Goal: Obtain resource: Obtain resource

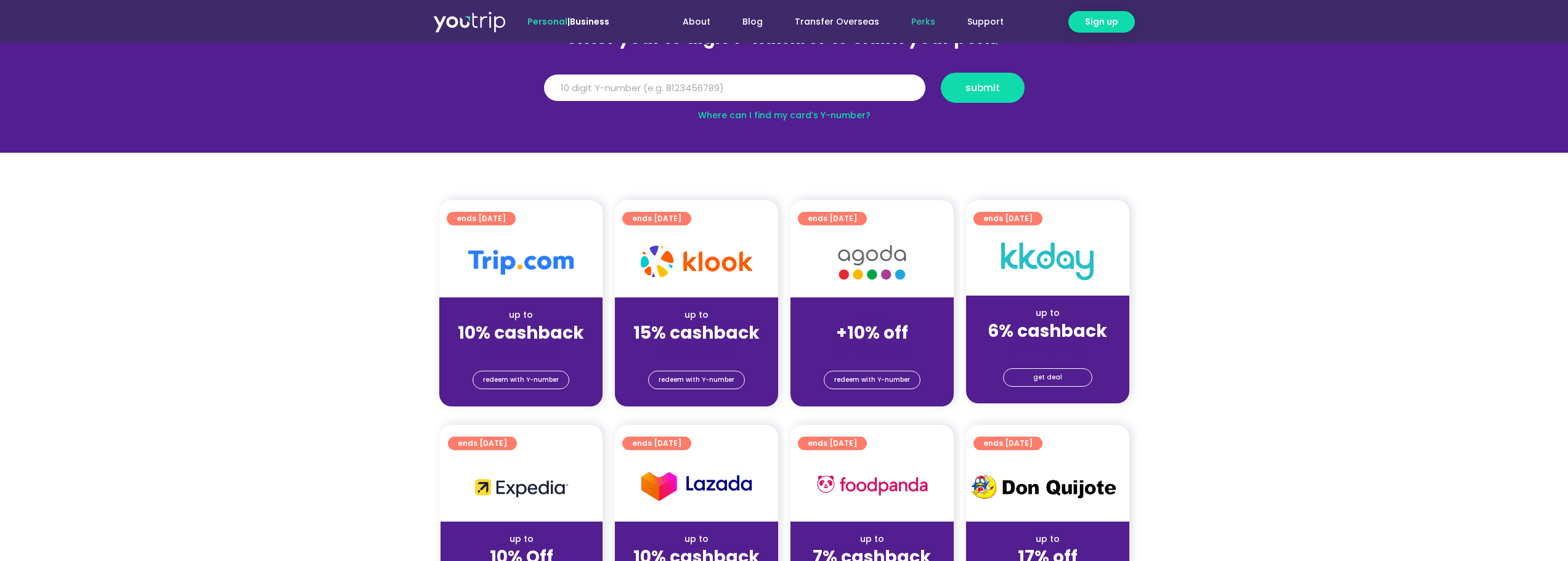
scroll to position [123, 0]
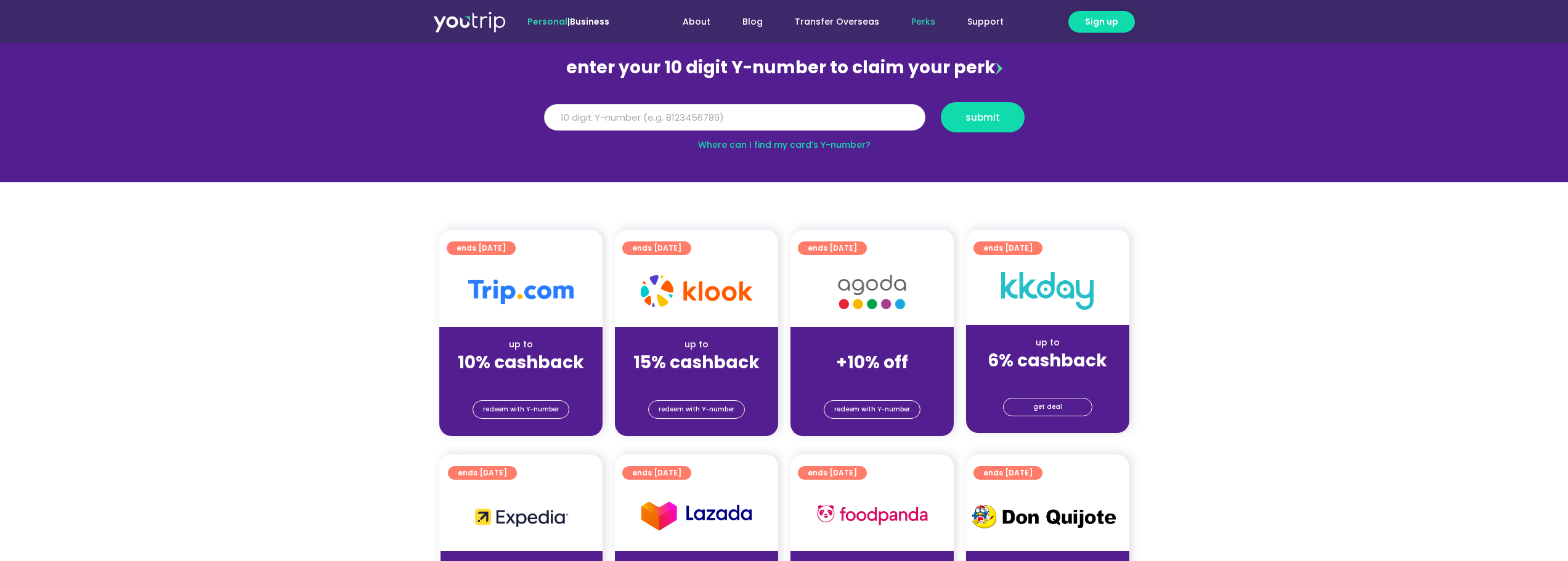
click at [762, 116] on input "Y Number" at bounding box center [734, 117] width 382 height 27
click at [714, 115] on input "Y Number" at bounding box center [734, 117] width 382 height 27
click at [711, 114] on input "Y Number" at bounding box center [734, 117] width 382 height 27
type input "8170133470"
click at [988, 120] on span "submit" at bounding box center [982, 117] width 34 height 9
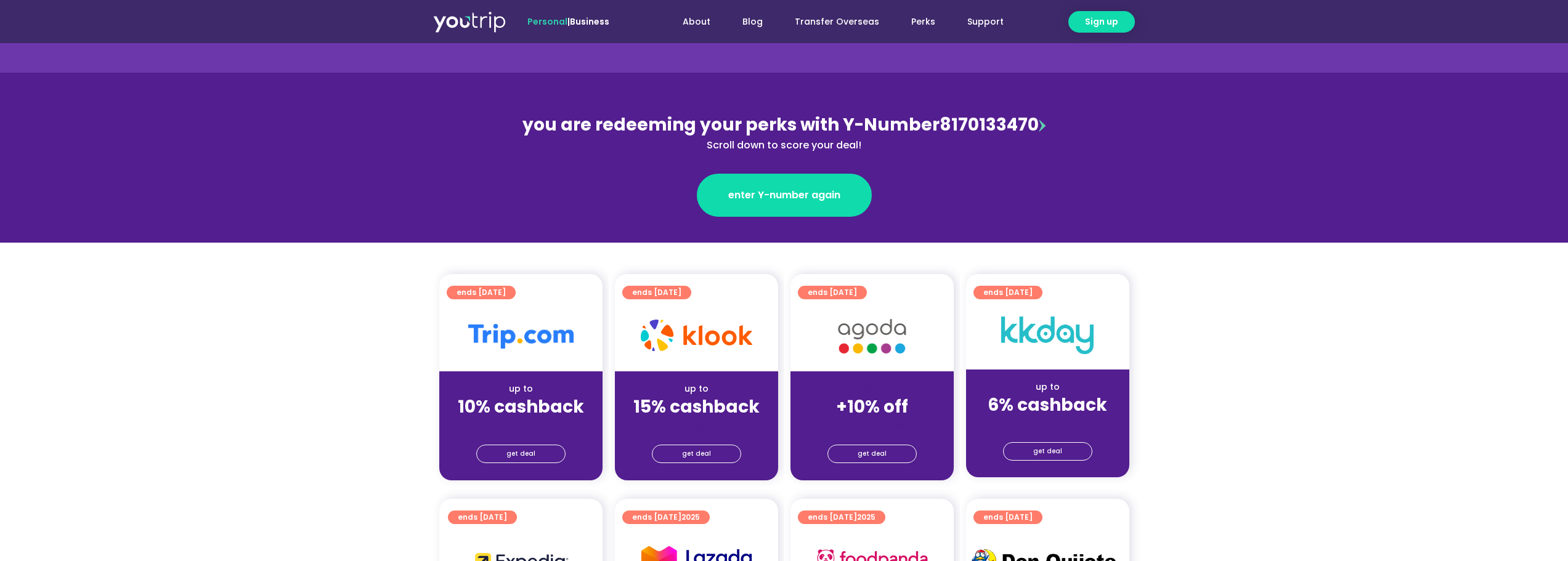
scroll to position [123, 0]
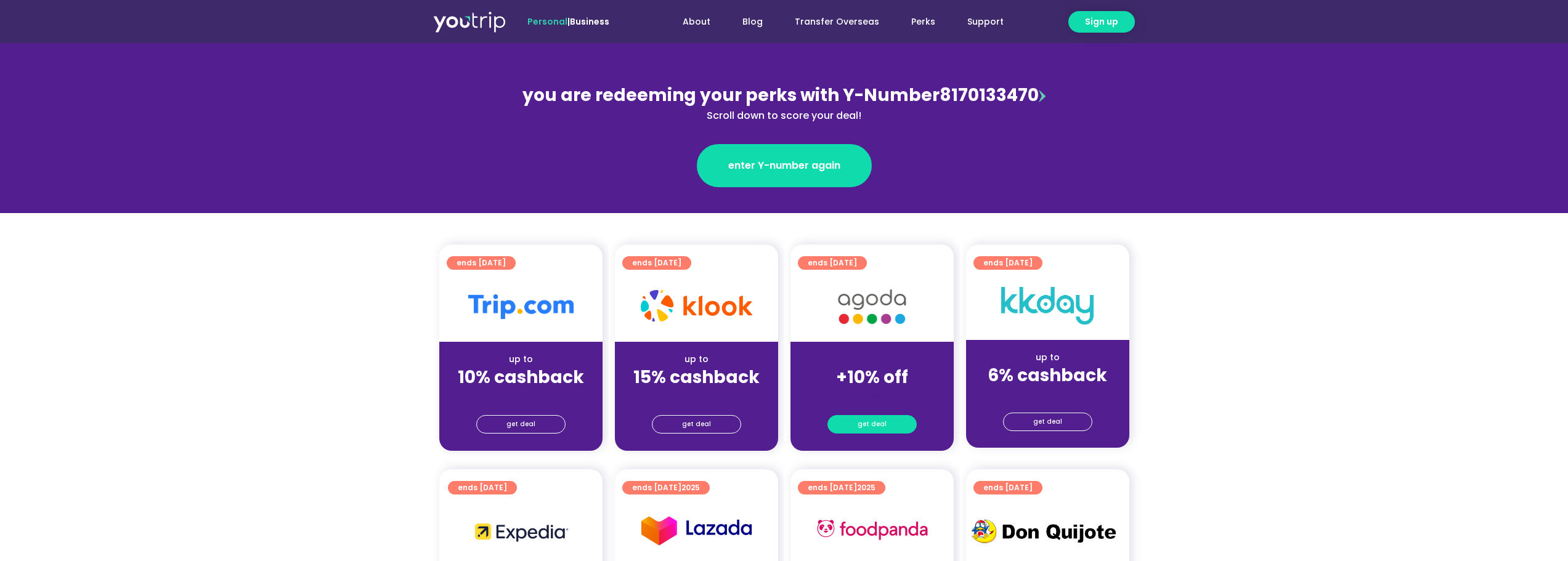
click at [887, 418] on link "get deal" at bounding box center [872, 424] width 89 height 19
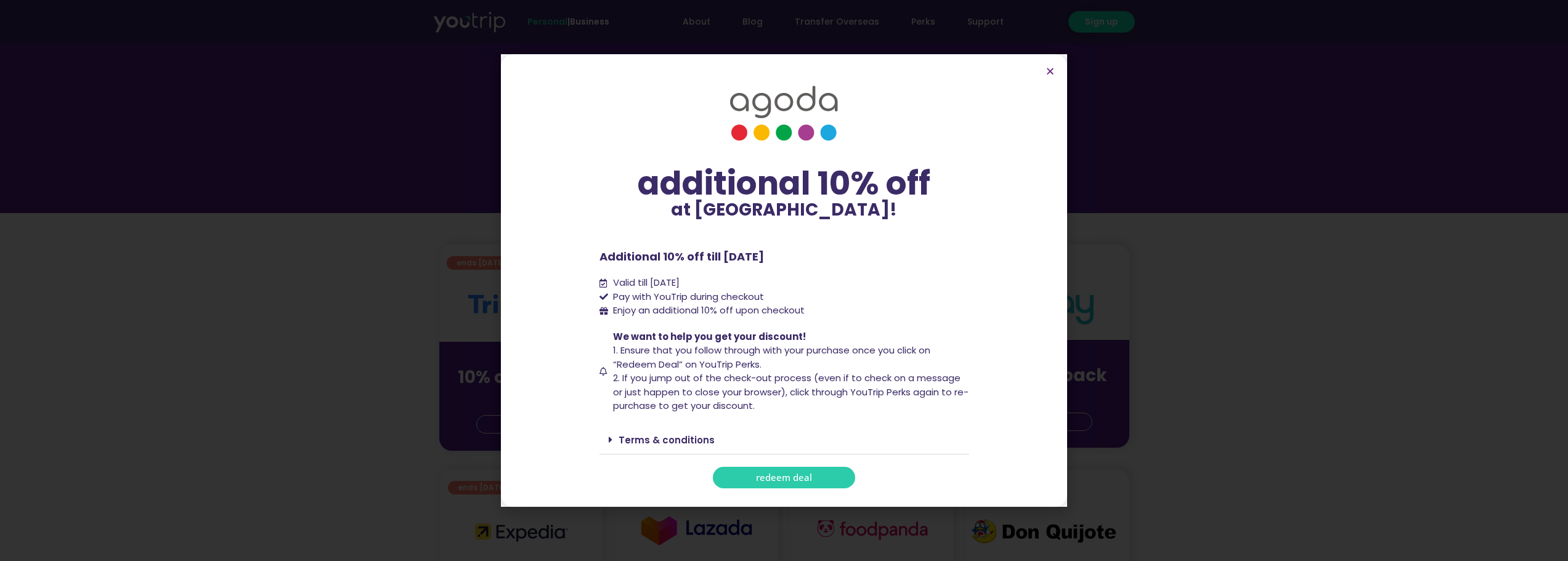
click at [772, 479] on span "redeem deal" at bounding box center [784, 477] width 56 height 9
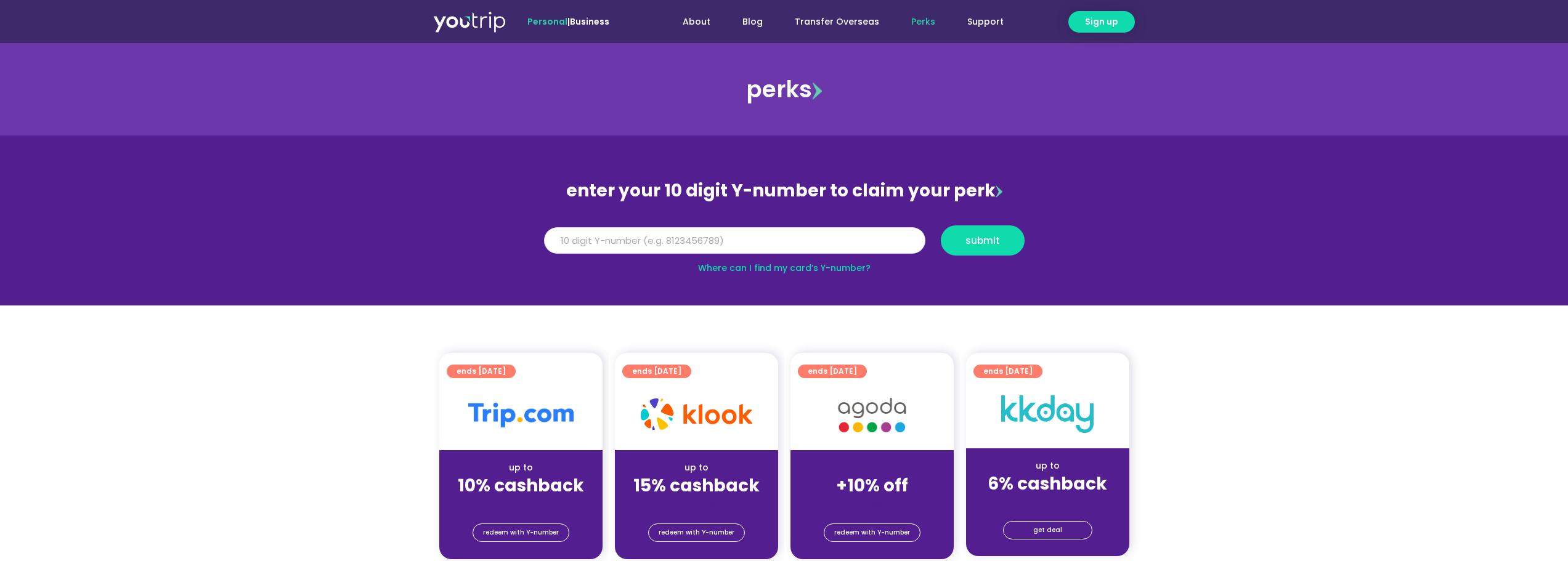
click at [688, 241] on input "Y Number" at bounding box center [734, 241] width 382 height 27
type input "8170133470"
click at [996, 245] on span "submit" at bounding box center [982, 240] width 34 height 9
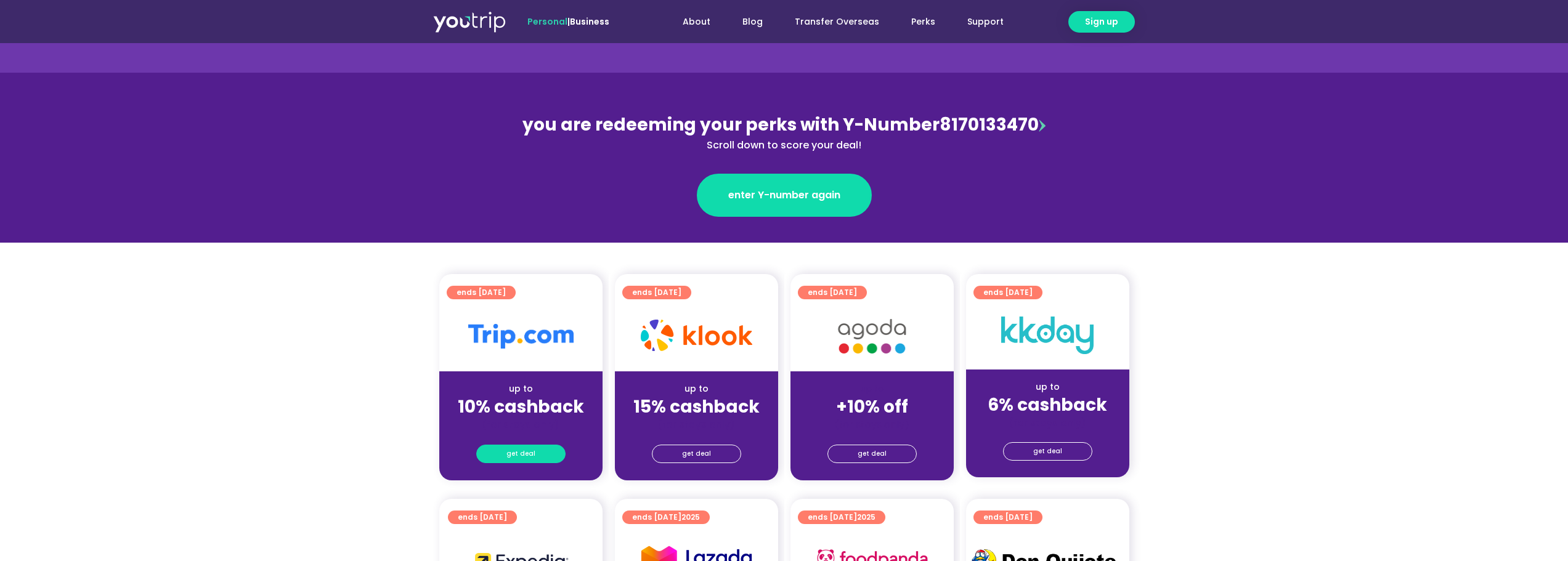
scroll to position [123, 0]
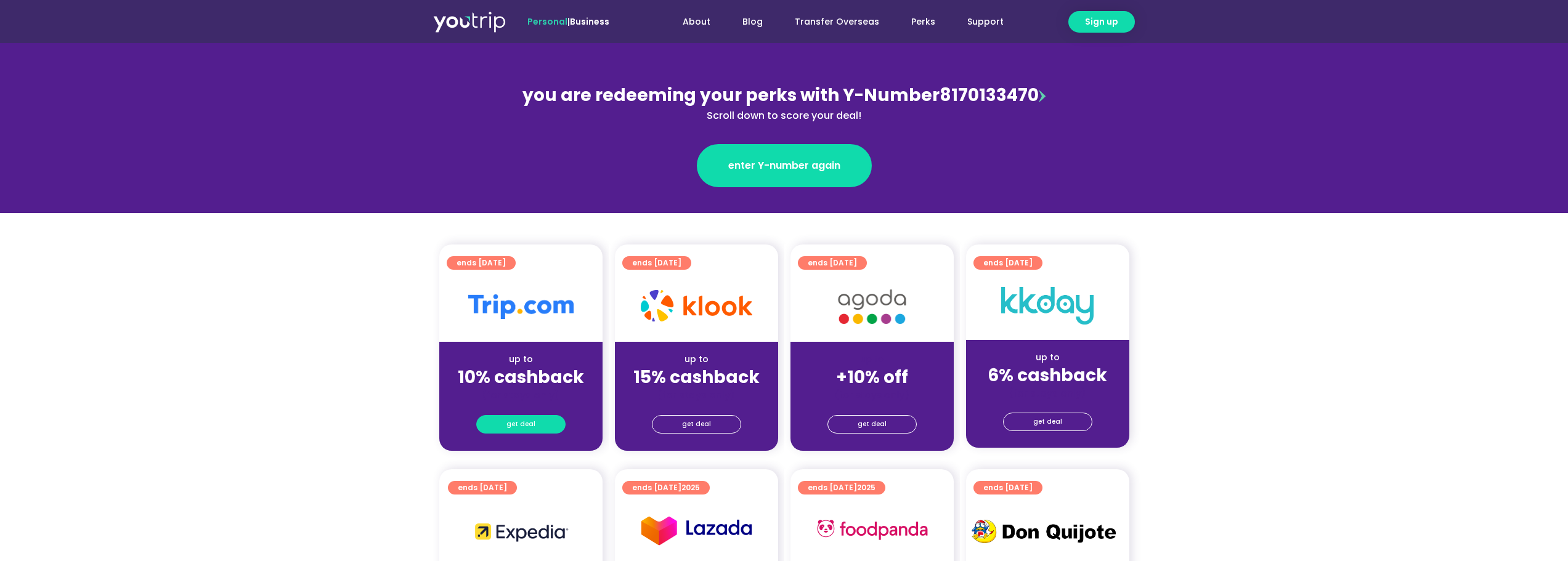
click at [516, 426] on span "get deal" at bounding box center [521, 424] width 29 height 17
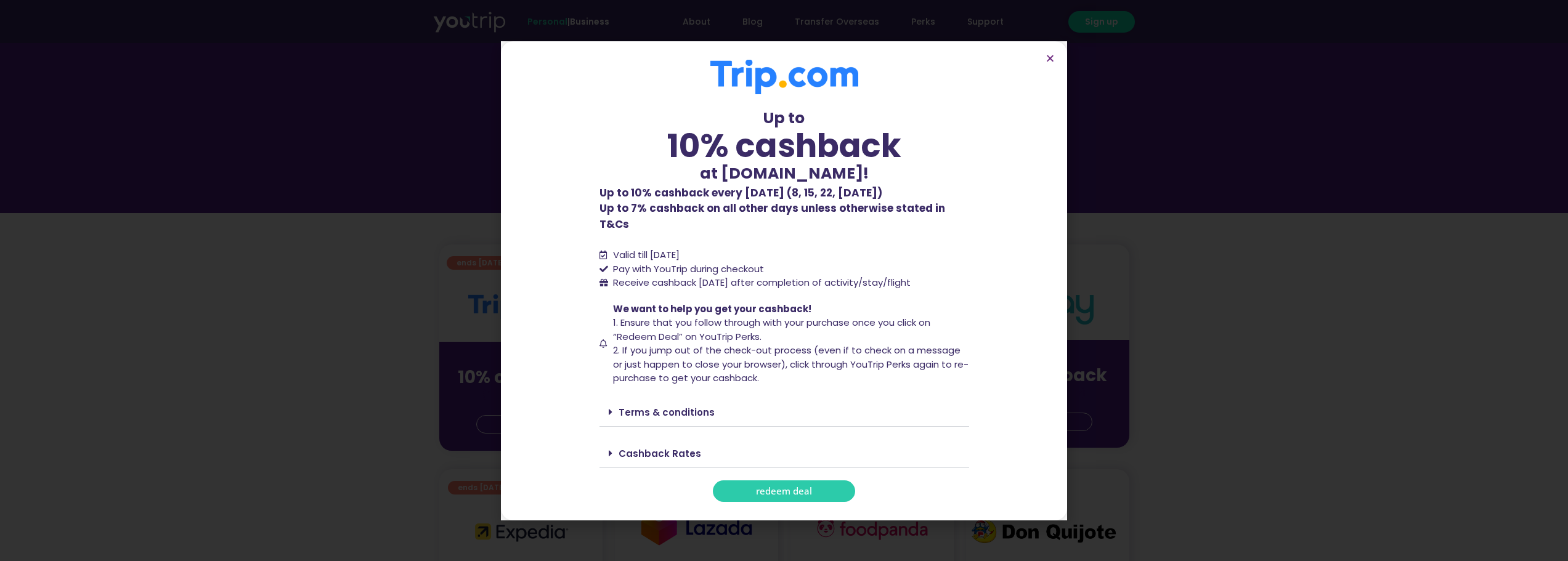
click at [827, 485] on link "redeem deal" at bounding box center [784, 491] width 142 height 21
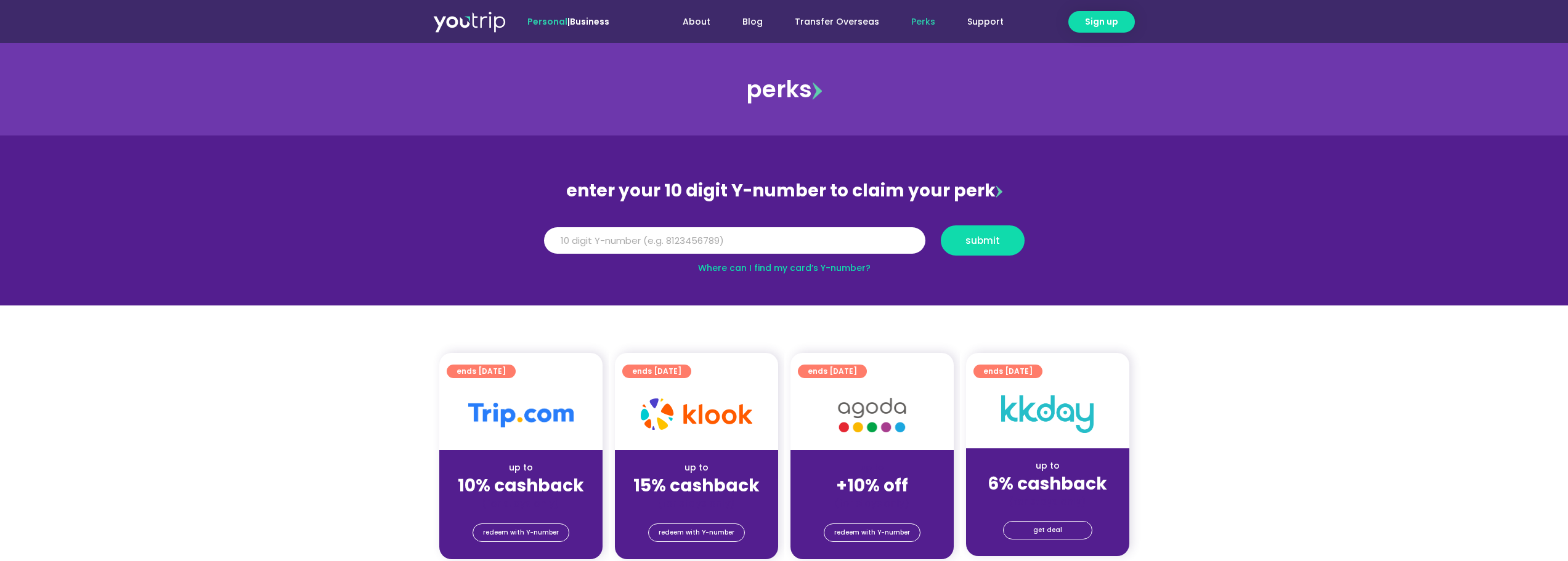
click at [538, 459] on div "up to 10% cashback (for stays only)" at bounding box center [520, 480] width 163 height 60
click at [544, 412] on img at bounding box center [520, 415] width 105 height 25
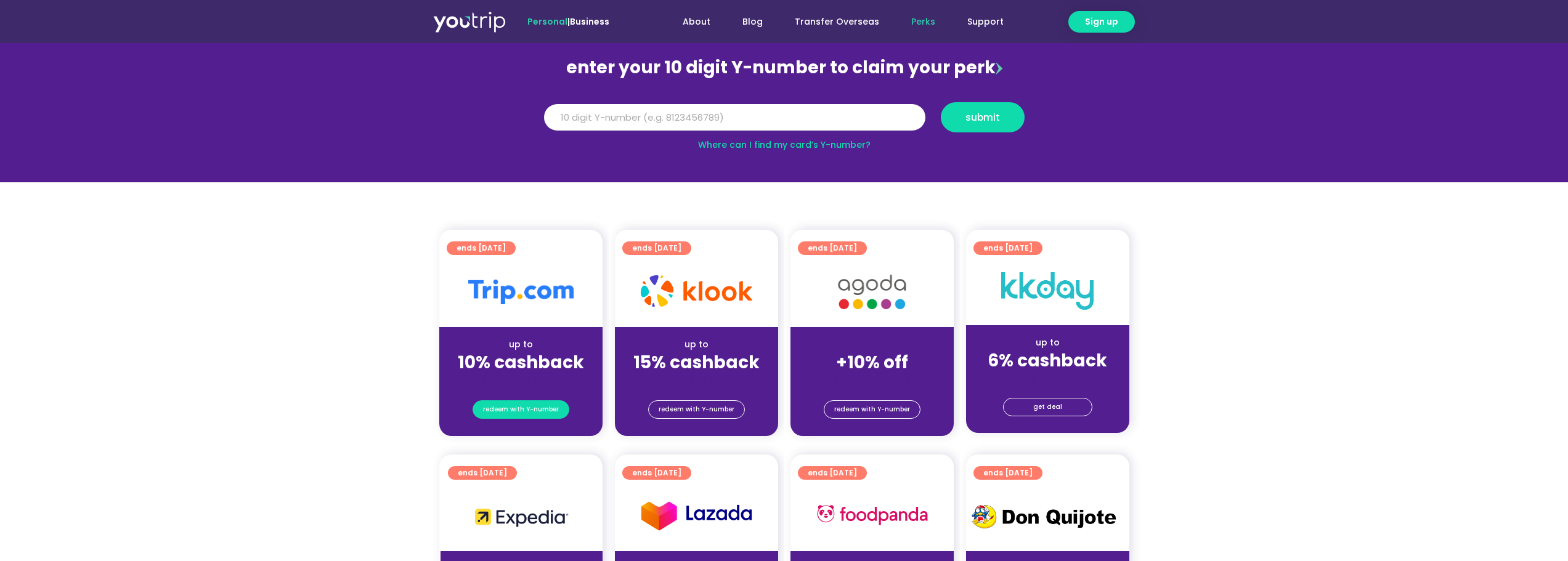
click at [524, 412] on span "redeem with Y-number" at bounding box center [521, 409] width 76 height 17
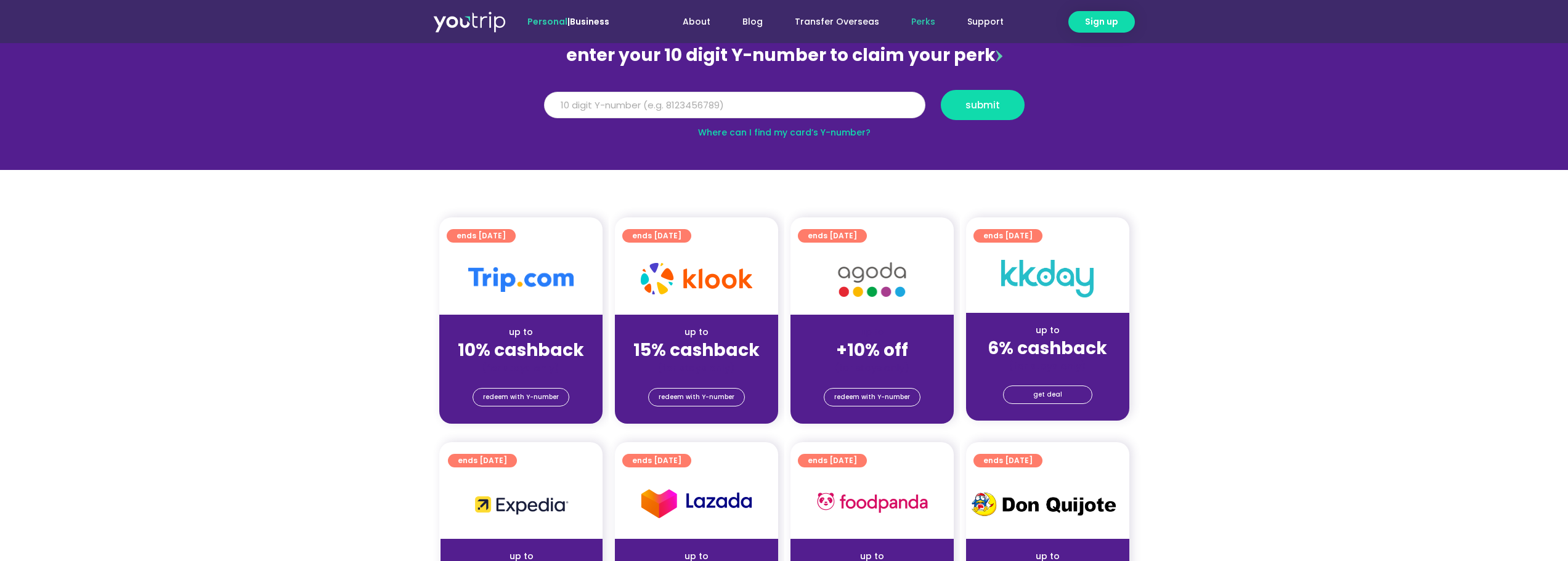
click at [714, 104] on input "Y Number" at bounding box center [734, 105] width 382 height 27
type input "8170133470"
click at [967, 106] on span "submit" at bounding box center [982, 104] width 34 height 9
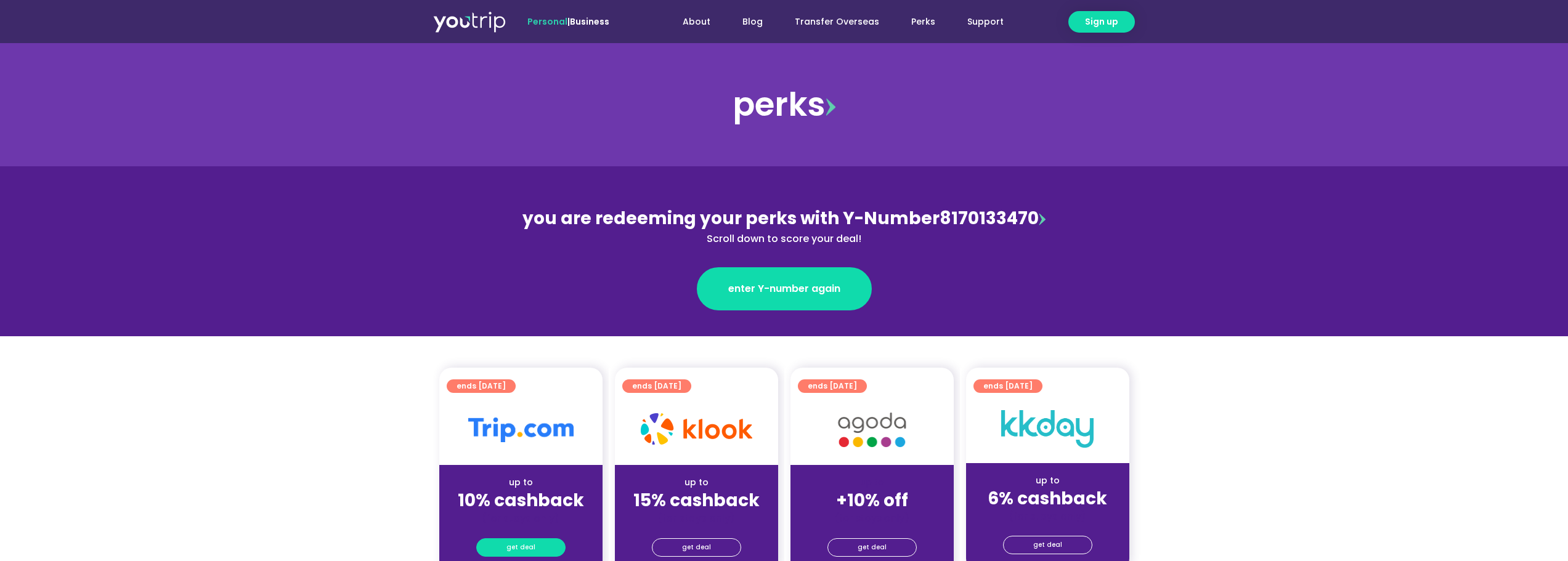
click at [506, 544] on link "get deal" at bounding box center [521, 547] width 89 height 19
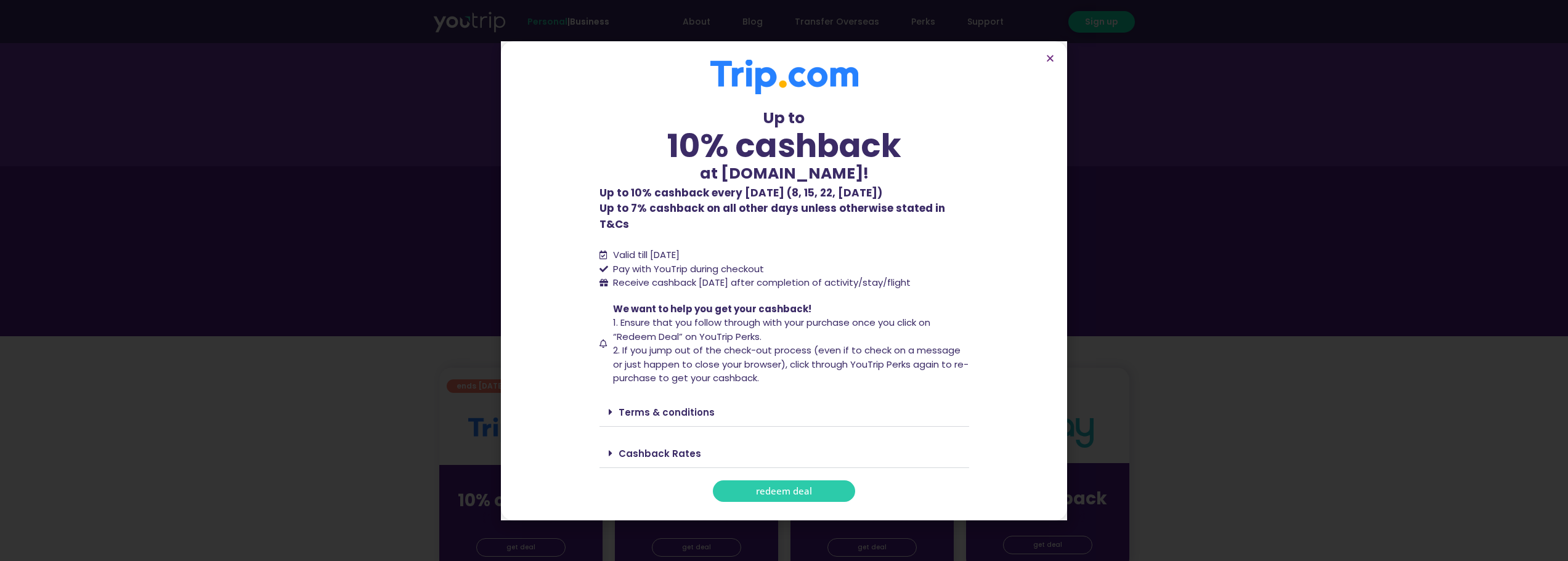
click at [627, 448] on link "Cashback Rates" at bounding box center [660, 454] width 82 height 13
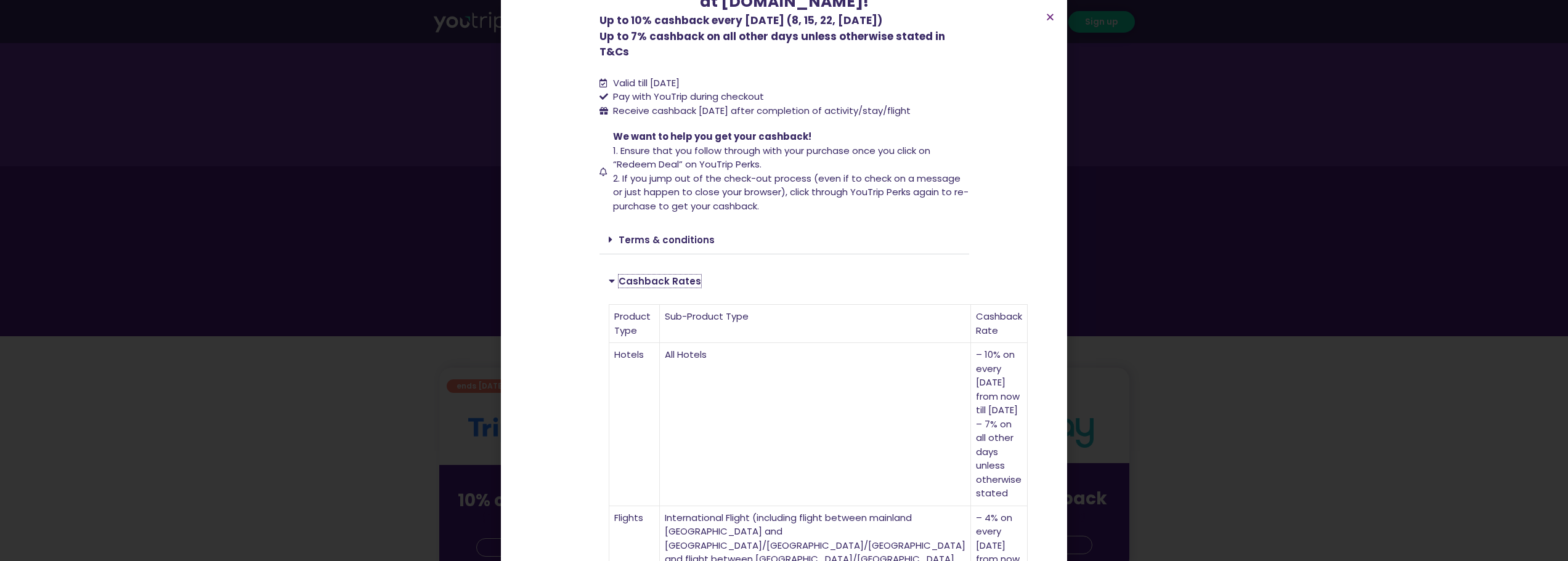
scroll to position [246, 0]
